Goal: Task Accomplishment & Management: Use online tool/utility

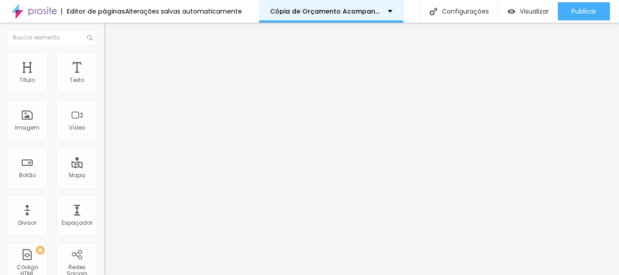
click at [366, 11] on font "Cópia de Orçamento Acompanhamento" at bounding box center [337, 11] width 135 height 9
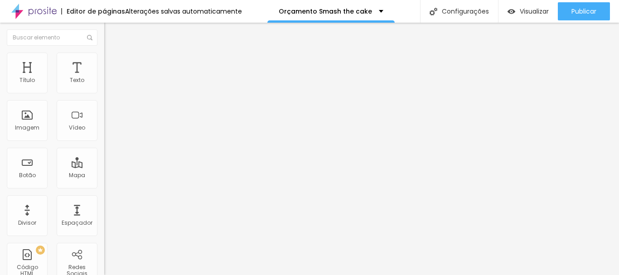
click at [112, 62] on font "Estilo" at bounding box center [119, 59] width 14 height 8
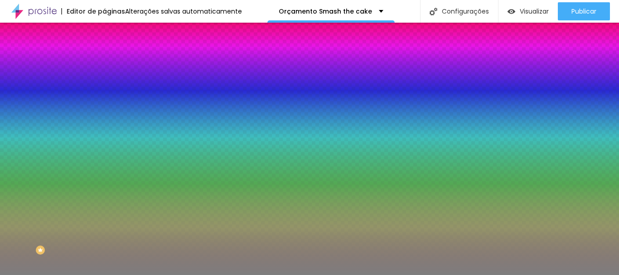
click at [110, 83] on font "Trocar imagem" at bounding box center [132, 80] width 44 height 8
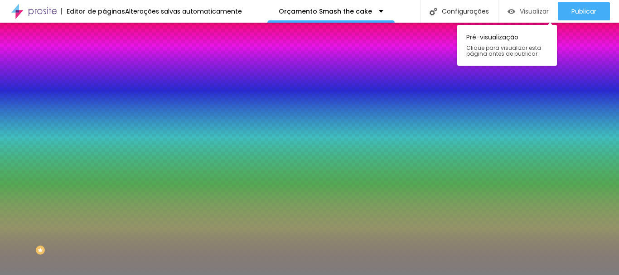
click at [537, 14] on font "Visualizar" at bounding box center [533, 11] width 29 height 9
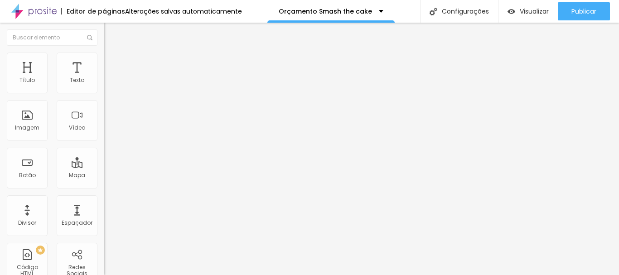
click at [104, 59] on li "Estilo" at bounding box center [156, 57] width 104 height 9
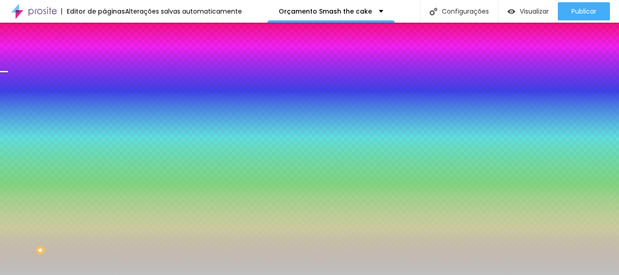
click at [110, 83] on font "Trocar imagem" at bounding box center [132, 80] width 44 height 8
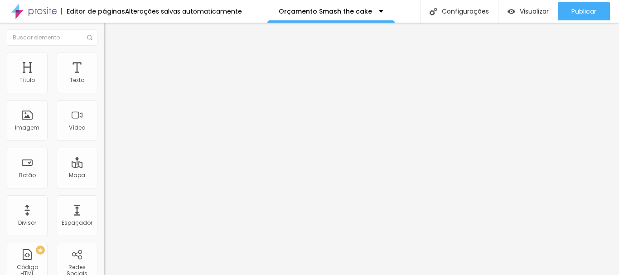
click at [112, 61] on font "Avançado" at bounding box center [127, 59] width 30 height 8
